Goal: Check status: Check status

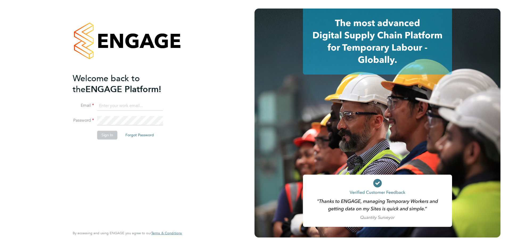
type input "tracey.monteith@justice.gov.uk"
click at [107, 134] on button "Sign In" at bounding box center [107, 135] width 20 height 9
